Goal: Check status

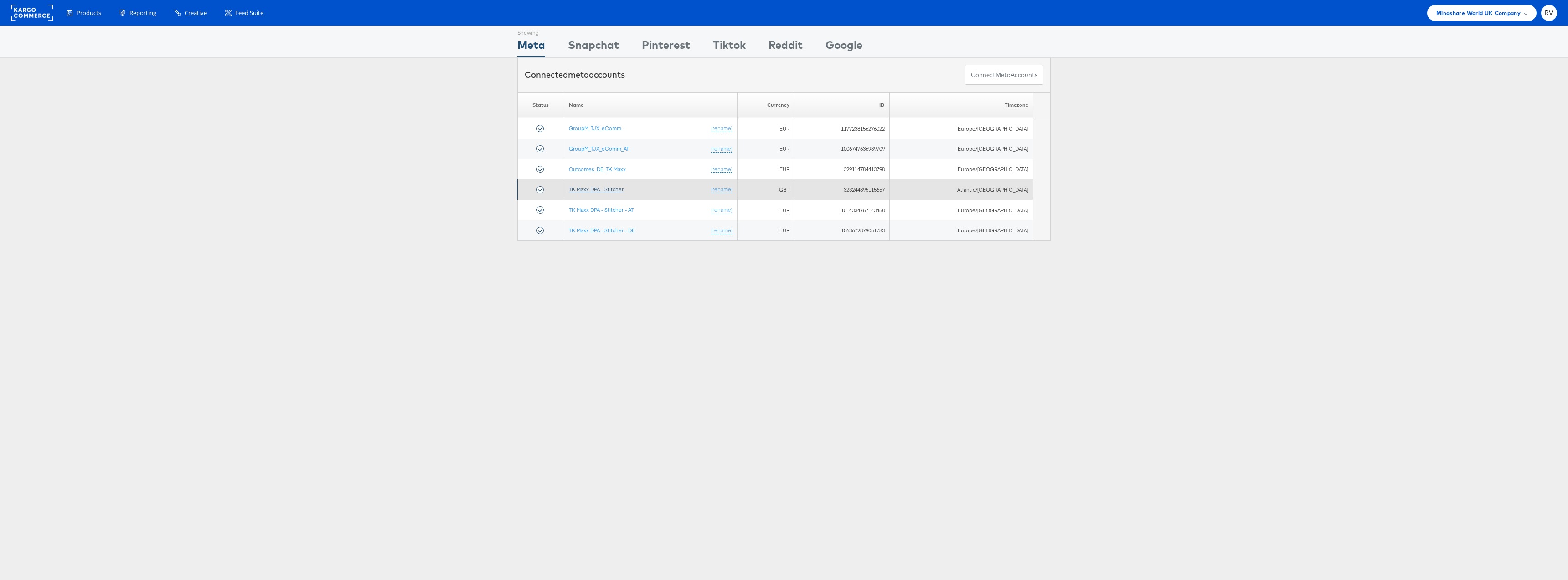
click at [602, 186] on link "TK Maxx DPA - Stitcher" at bounding box center [596, 189] width 55 height 7
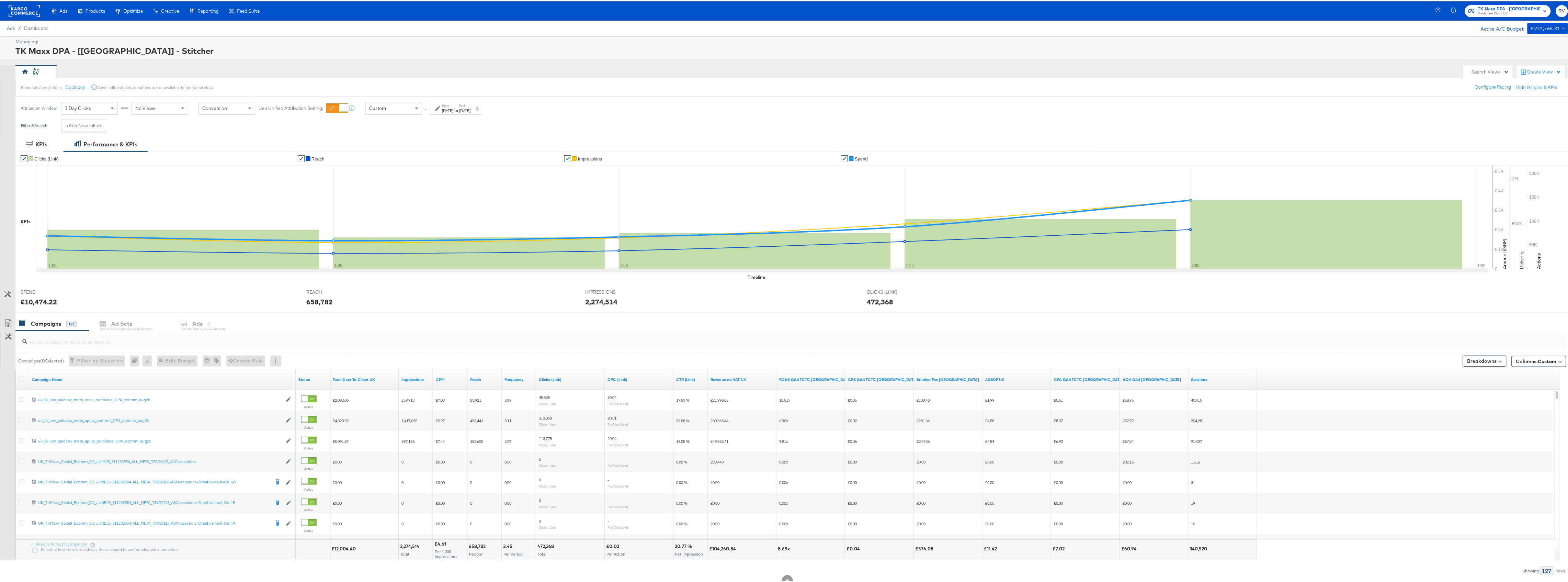
click at [471, 105] on div "Start: Sep 14th 2025 to End: Sep 18th 2025" at bounding box center [456, 107] width 29 height 10
click at [378, 159] on input "September 14th 2025" at bounding box center [373, 161] width 73 height 12
click at [344, 213] on td "14" at bounding box center [344, 215] width 12 height 10
click at [435, 166] on input "September 18th 2025" at bounding box center [450, 161] width 72 height 12
click at [480, 219] on td "19" at bounding box center [480, 215] width 12 height 10
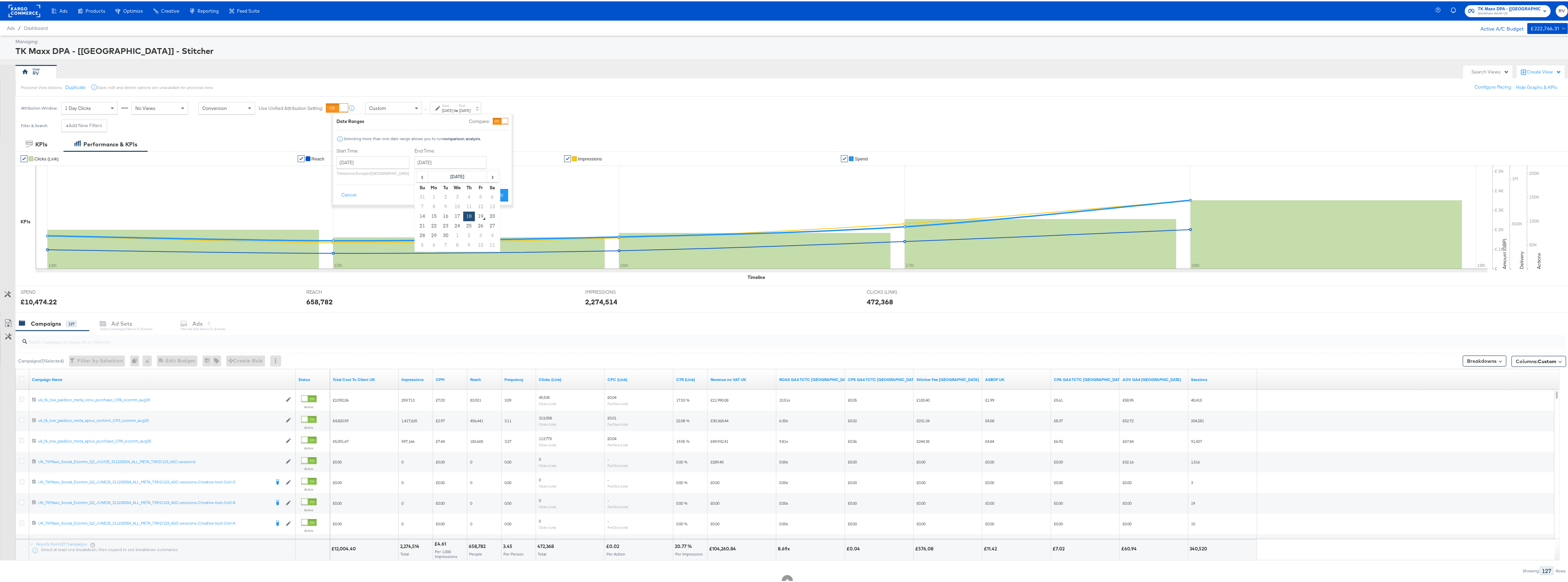
type input "September 19th 2025"
click at [499, 195] on button "Apply" at bounding box center [497, 194] width 22 height 12
